Goal: Task Accomplishment & Management: Manage account settings

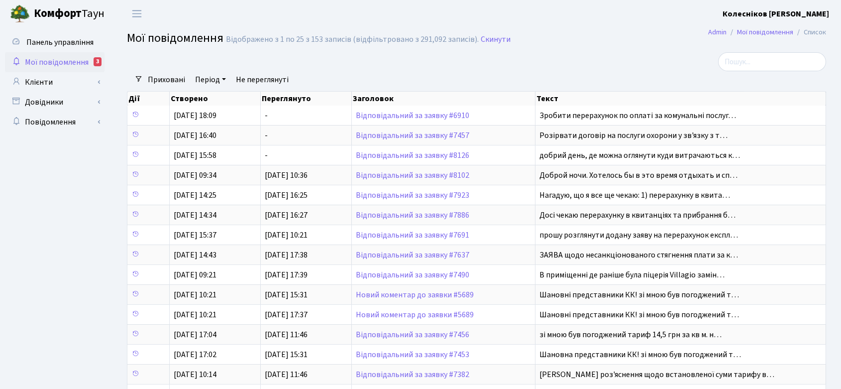
select select "25"
click at [60, 81] on link "Клієнти" at bounding box center [54, 82] width 99 height 20
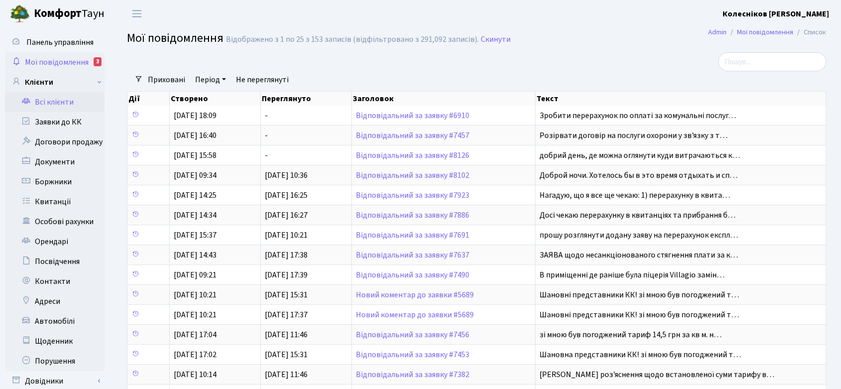
click at [65, 100] on link "Всі клієнти" at bounding box center [54, 102] width 99 height 20
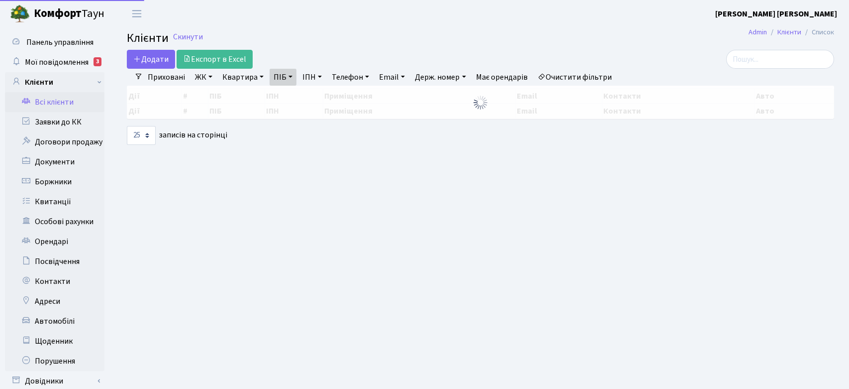
select select "25"
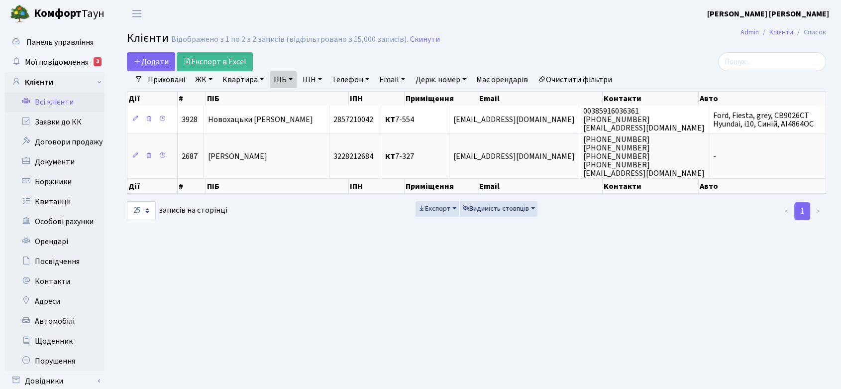
click at [295, 79] on link "ПІБ" at bounding box center [283, 79] width 27 height 17
click at [337, 98] on icon at bounding box center [338, 99] width 8 height 8
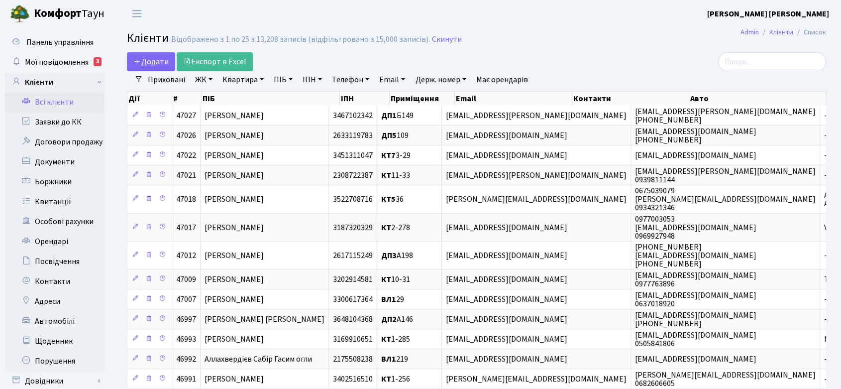
click at [251, 78] on link "Квартира" at bounding box center [242, 79] width 49 height 17
type input "131"
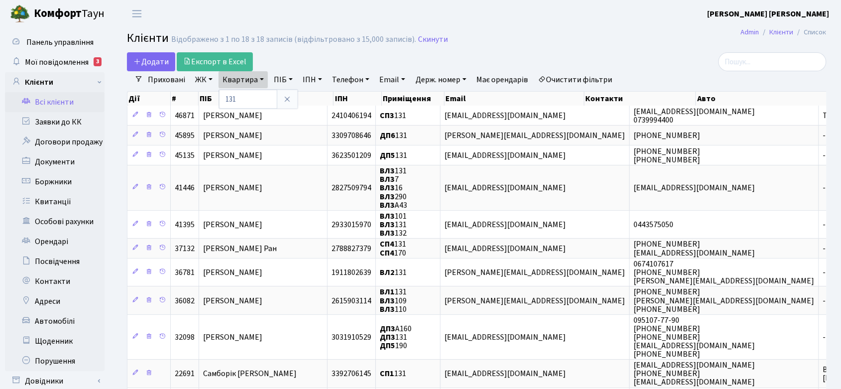
click at [197, 78] on link "ЖК" at bounding box center [203, 79] width 25 height 17
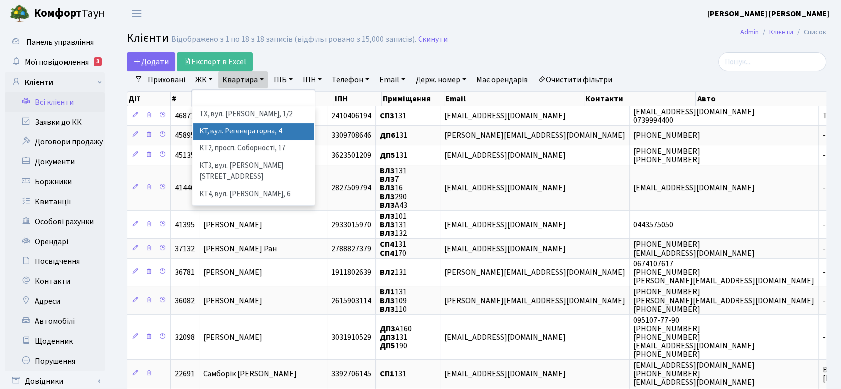
click at [218, 129] on li "КТ, вул. Регенераторна, 4" at bounding box center [253, 131] width 120 height 17
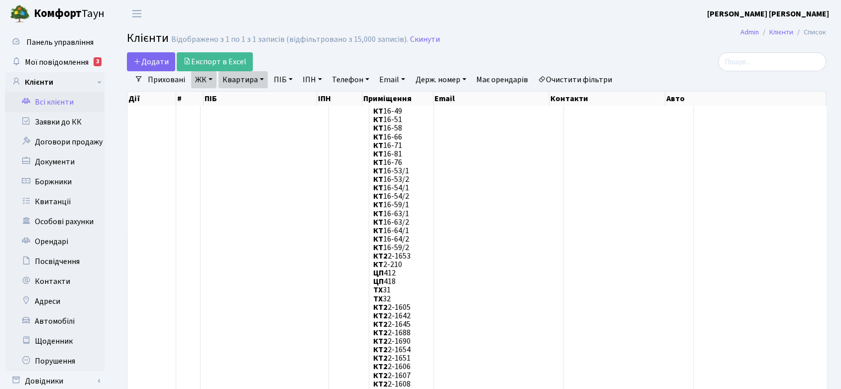
click at [258, 78] on link "Квартира" at bounding box center [242, 79] width 49 height 17
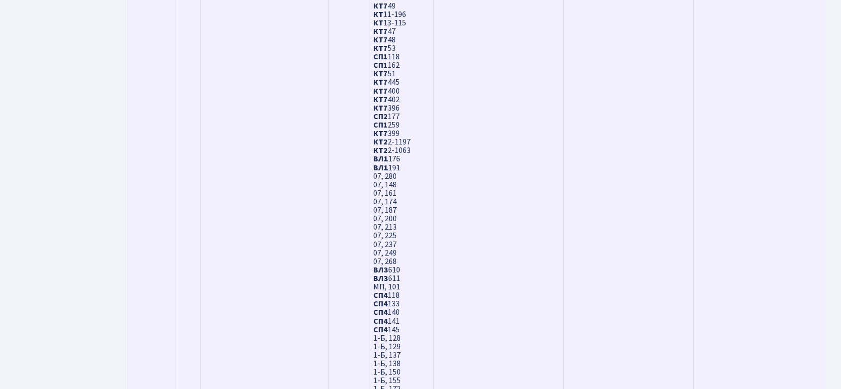
scroll to position [2990, 0]
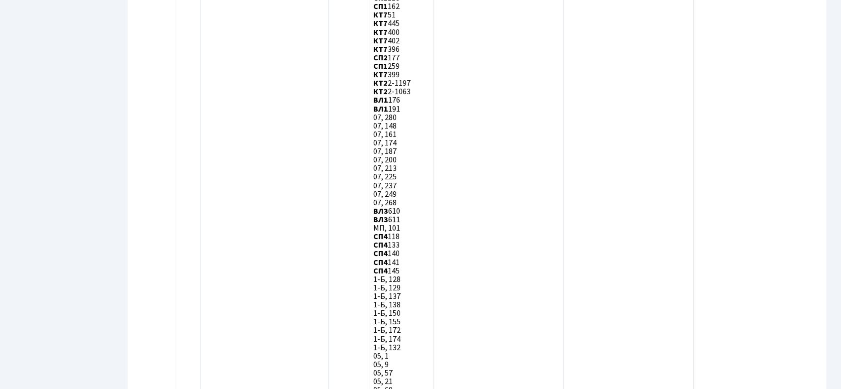
select select "100"
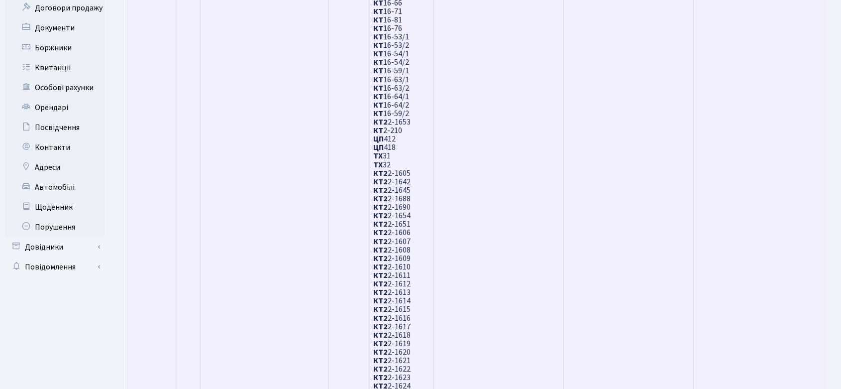
scroll to position [0, 0]
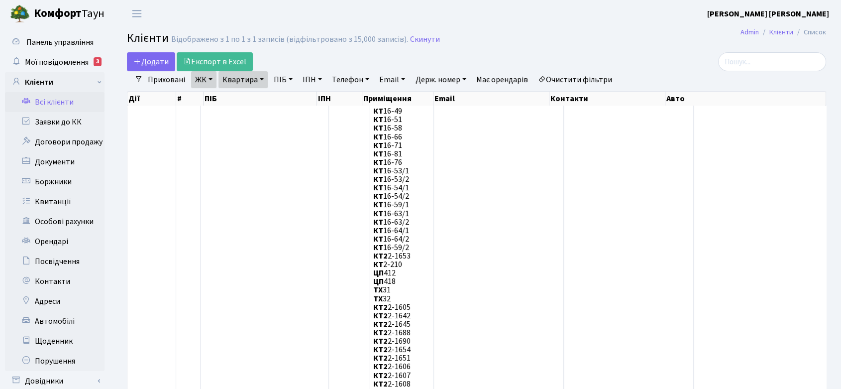
click at [258, 81] on link "Квартира" at bounding box center [242, 79] width 49 height 17
type input "1"
click at [255, 82] on link "Квартира" at bounding box center [242, 79] width 49 height 17
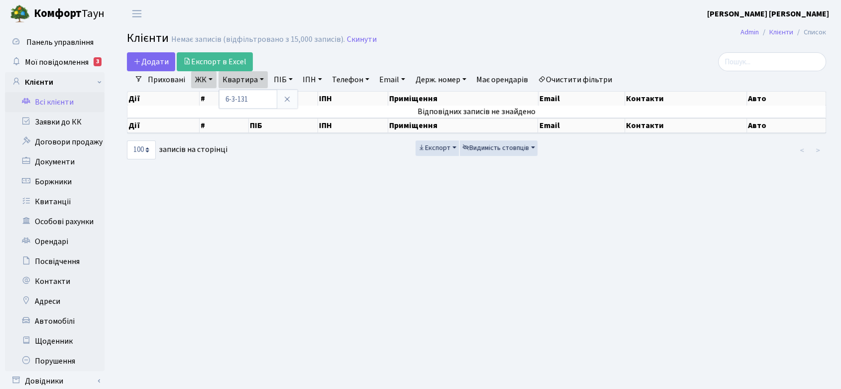
click at [313, 202] on main "Admin Клієнти Список Клієнти Немає записів (відфільтровано з 15,000 записів). С…" at bounding box center [476, 221] width 729 height 388
click at [254, 77] on link "Квартира" at bounding box center [242, 79] width 49 height 17
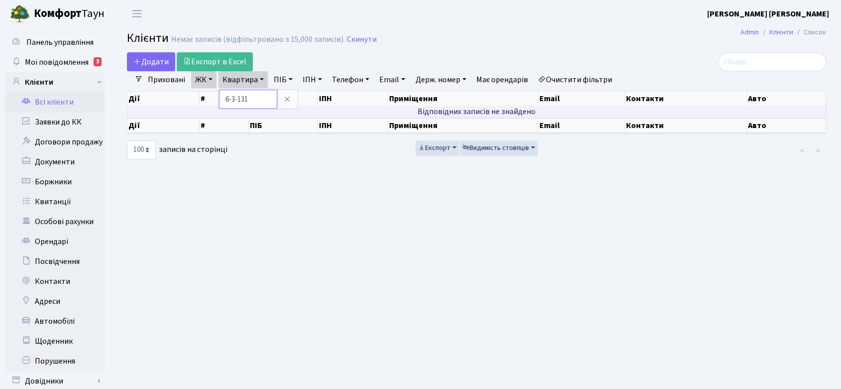
drag, startPoint x: 252, startPoint y: 95, endPoint x: 186, endPoint y: 106, distance: 67.1
click at [186, 106] on div "Додати Експорт в Excel Фільтри Приховані ЖК ТХ, вул. Ділова, 1/2 КТ, вул. Реген…" at bounding box center [476, 106] width 714 height 108
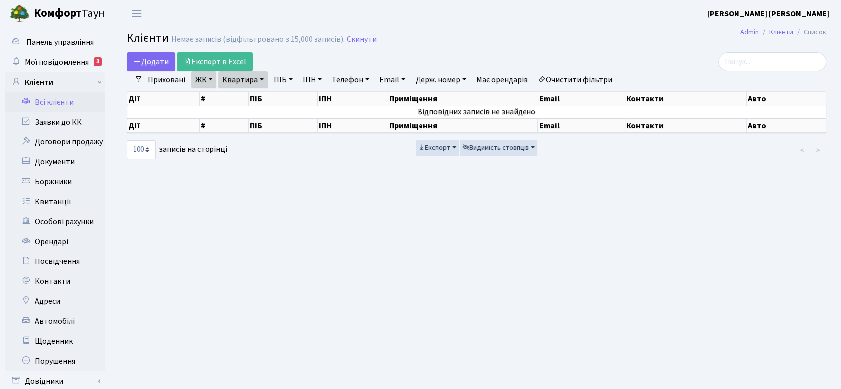
click at [246, 75] on link "Квартира" at bounding box center [242, 79] width 49 height 17
type input "6-131"
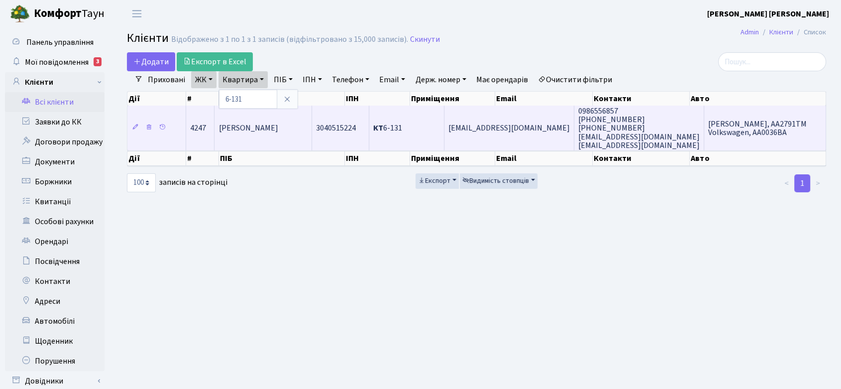
click at [278, 129] on span "[PERSON_NAME]" at bounding box center [247, 128] width 59 height 11
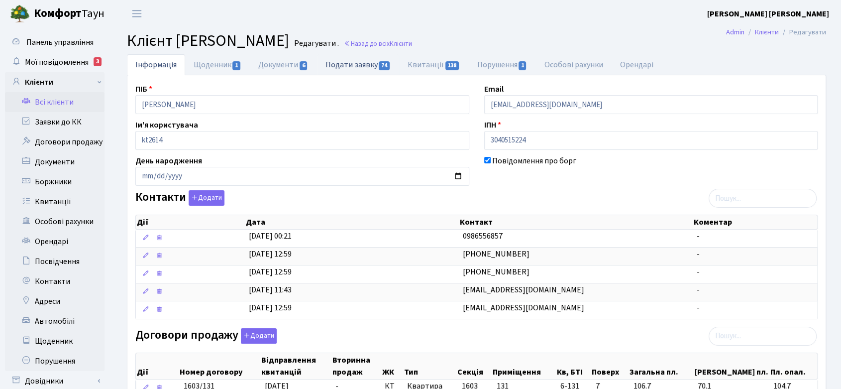
click at [341, 65] on link "Подати заявку 74" at bounding box center [358, 64] width 82 height 20
select select "25"
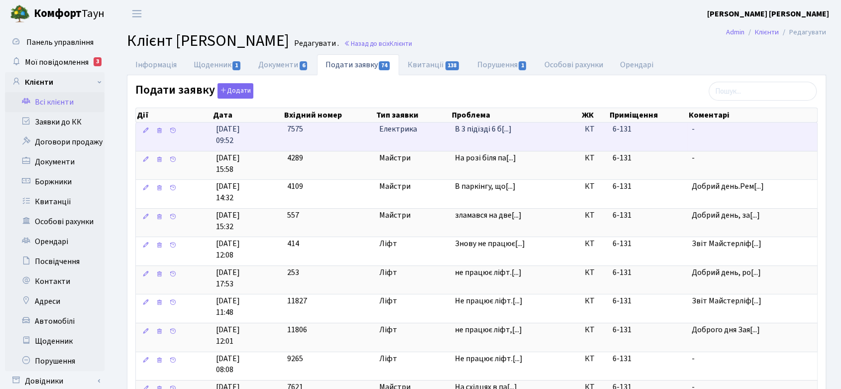
click at [390, 129] on span "Електрика" at bounding box center [413, 128] width 68 height 11
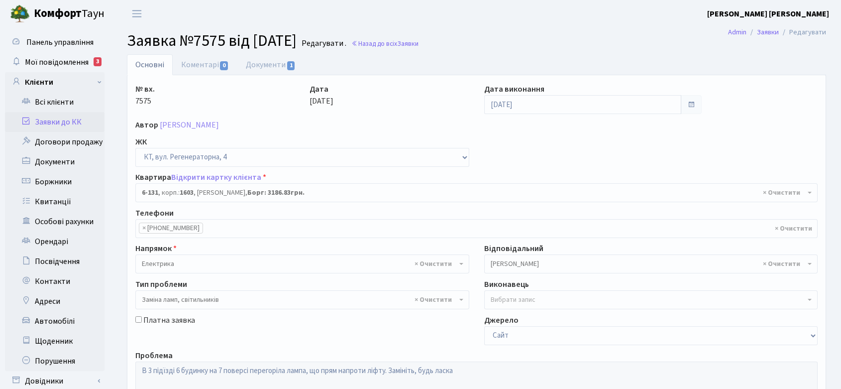
select select "5267"
select select "40"
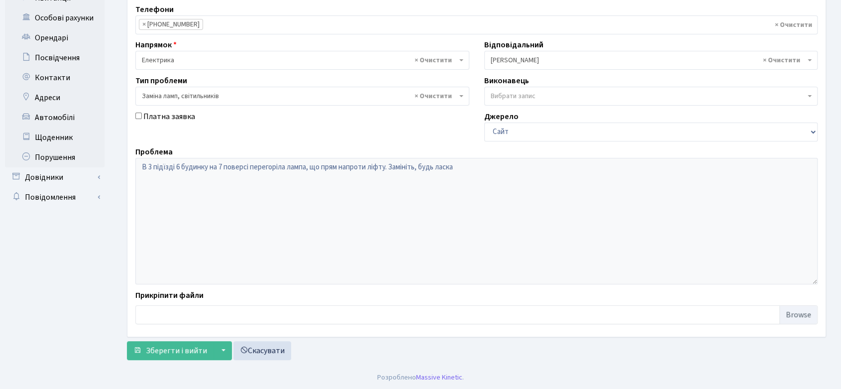
scroll to position [93, 0]
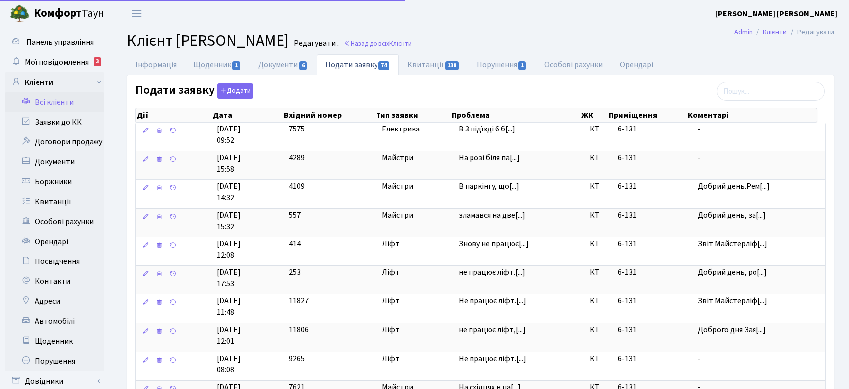
select select "25"
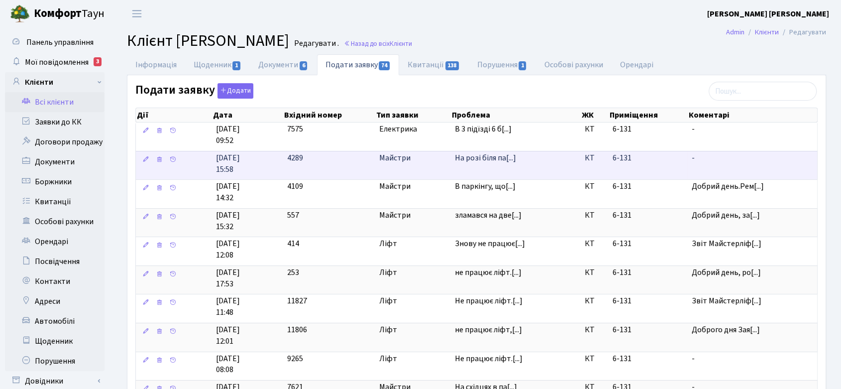
click at [403, 157] on span "Майстри" at bounding box center [413, 157] width 68 height 11
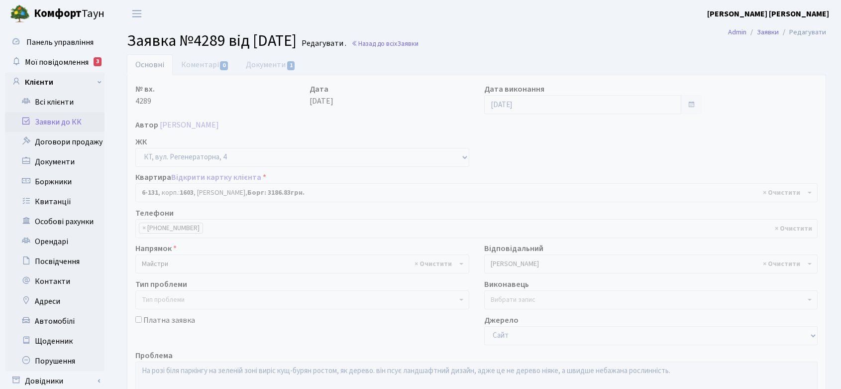
select select "5267"
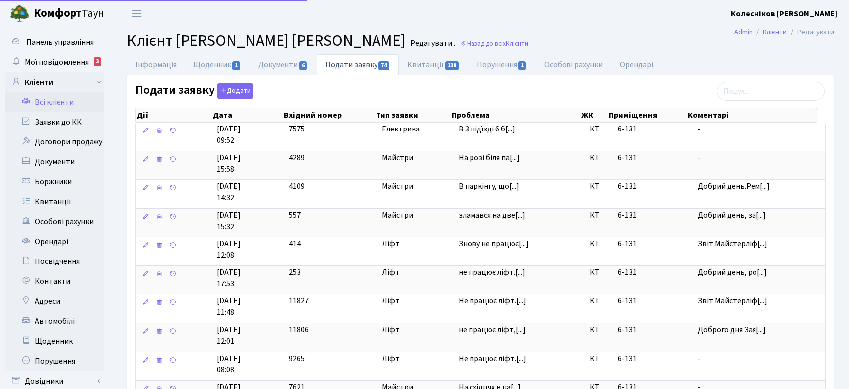
select select "25"
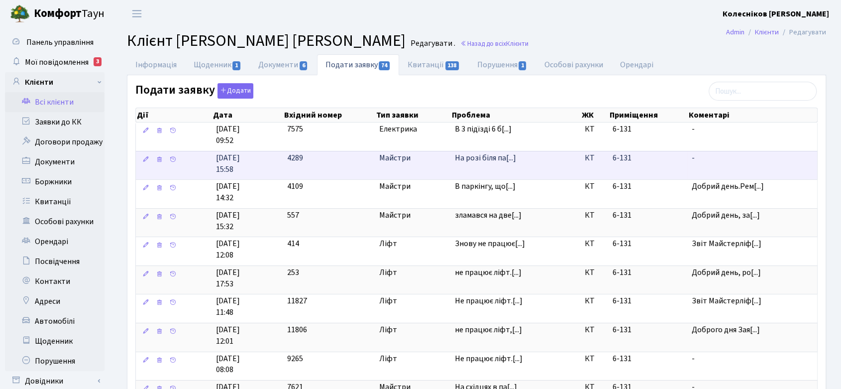
click at [389, 157] on span "Майстри" at bounding box center [413, 157] width 68 height 11
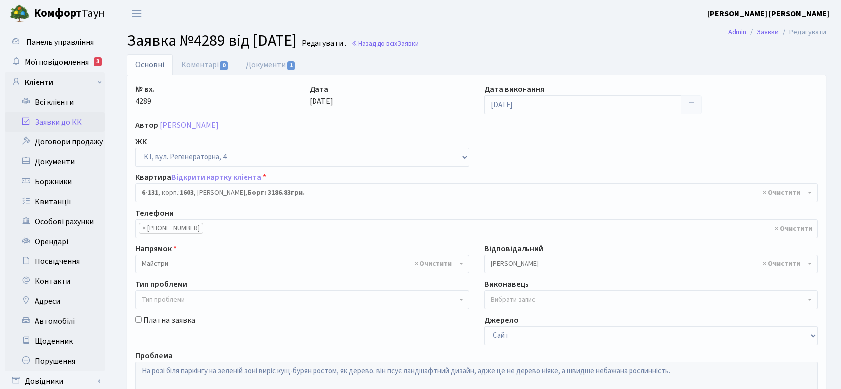
select select "5267"
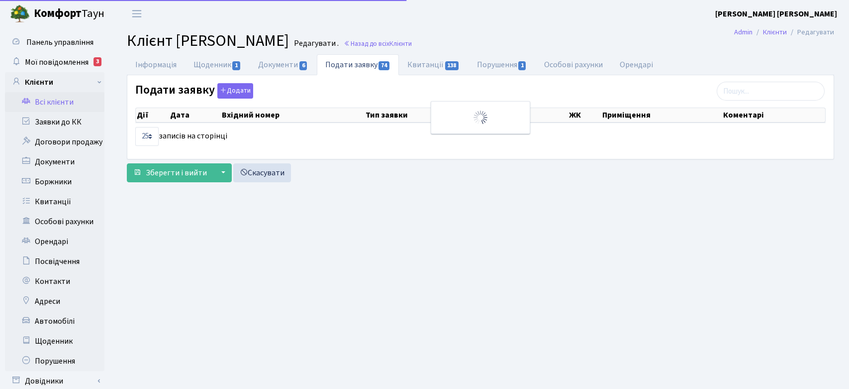
select select "25"
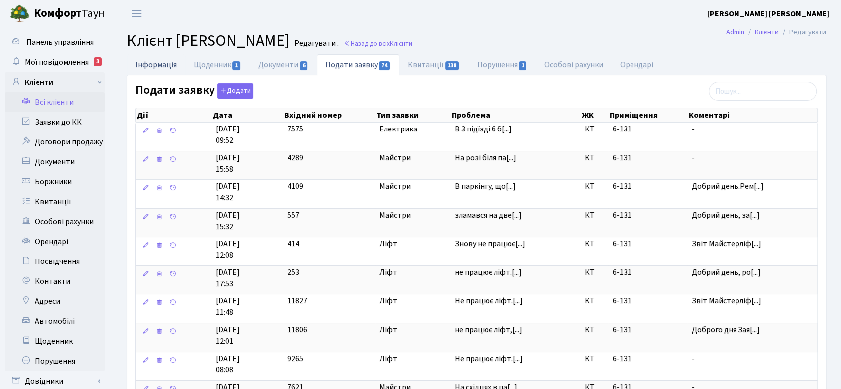
click at [159, 66] on link "Інформація" at bounding box center [156, 64] width 58 height 20
select select "25"
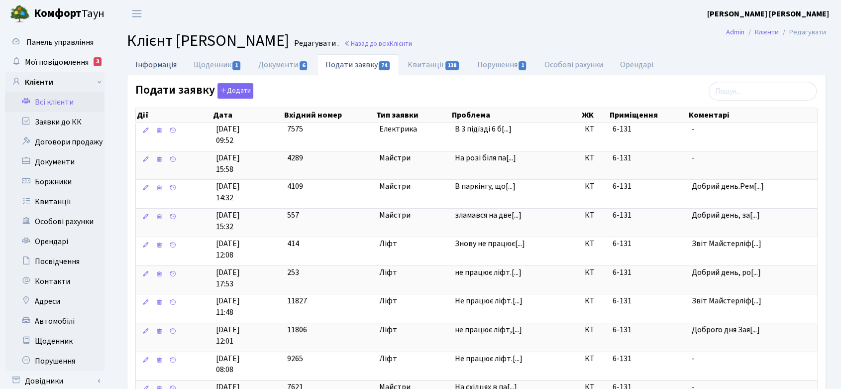
select select "25"
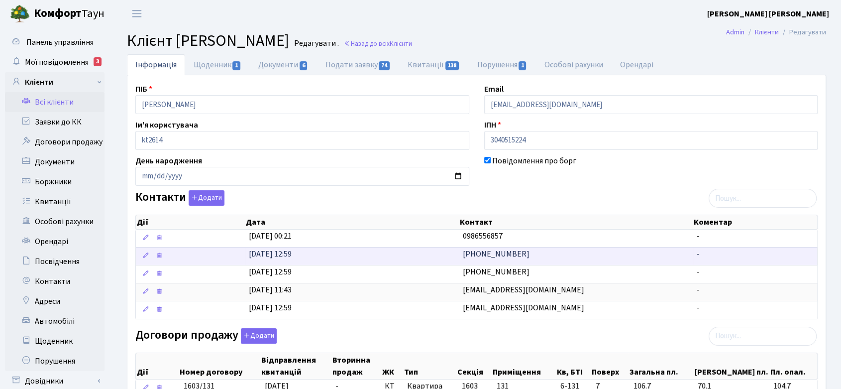
scroll to position [166, 0]
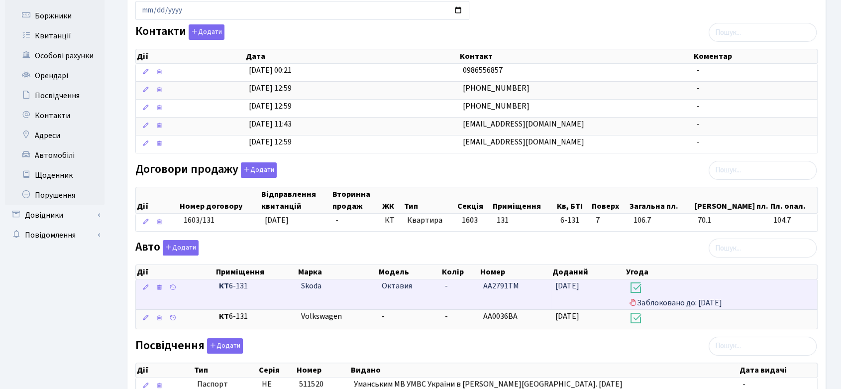
click at [688, 301] on span "Заблоковано до: [DATE]" at bounding box center [721, 294] width 184 height 28
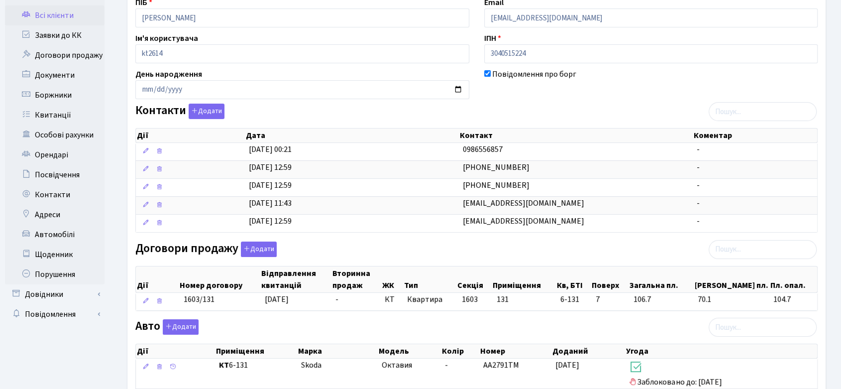
scroll to position [0, 0]
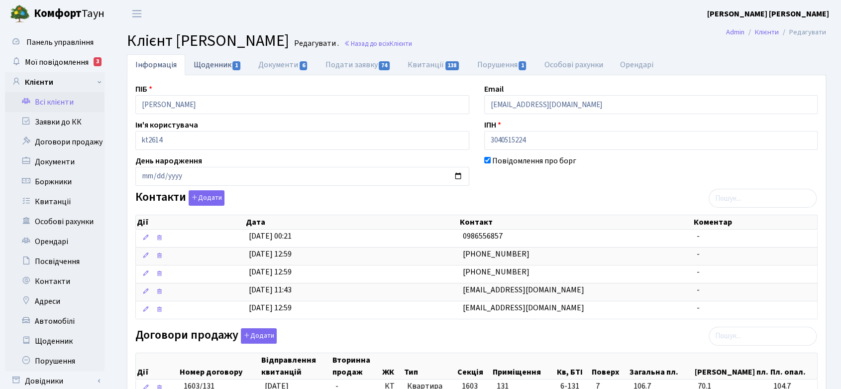
click at [215, 66] on link "Щоденник 1" at bounding box center [217, 64] width 65 height 20
select select "25"
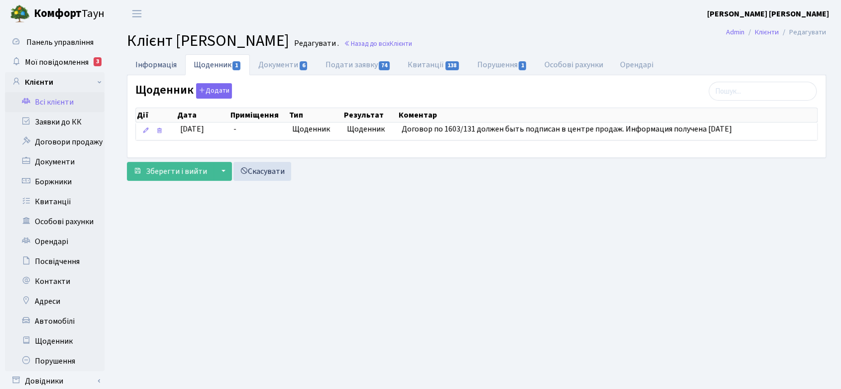
click at [145, 61] on link "Інформація" at bounding box center [156, 64] width 58 height 20
